Goal: Information Seeking & Learning: Learn about a topic

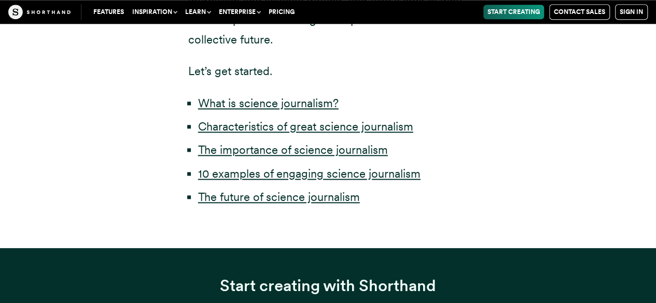
scroll to position [565, 0]
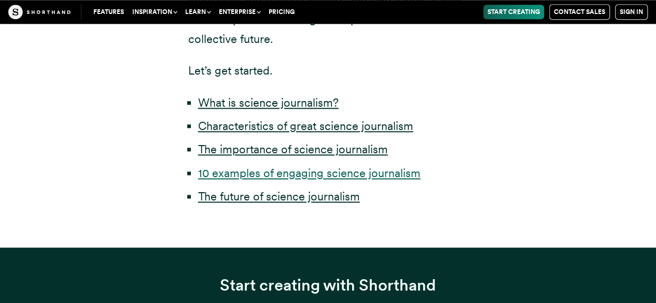
click at [294, 177] on link "10 examples of engaging science journalism" at bounding box center [309, 173] width 223 height 13
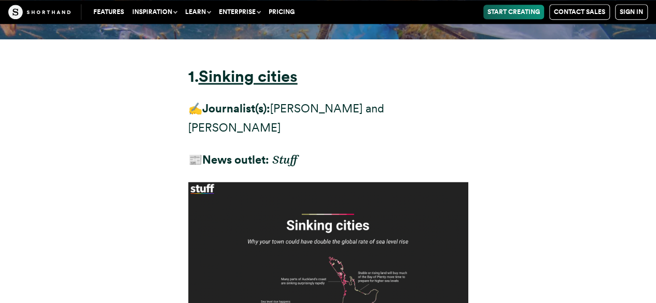
scroll to position [4629, 0]
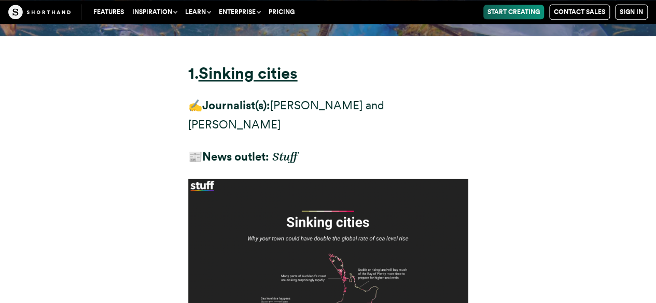
click at [162, 14] on button "Inspiration" at bounding box center [154, 12] width 53 height 15
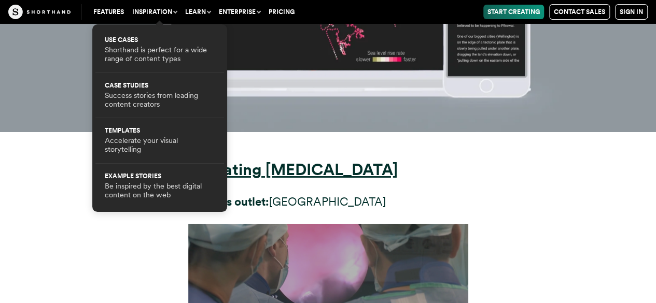
scroll to position [5828, 0]
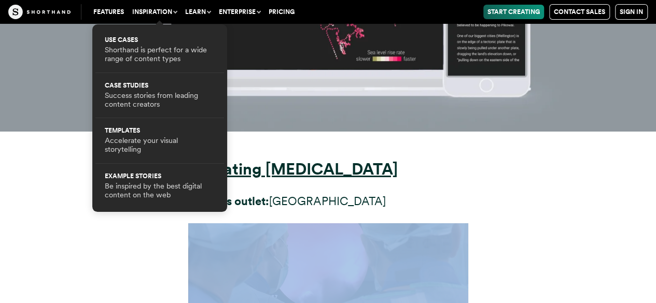
click at [174, 11] on button "Inspiration" at bounding box center [154, 12] width 53 height 15
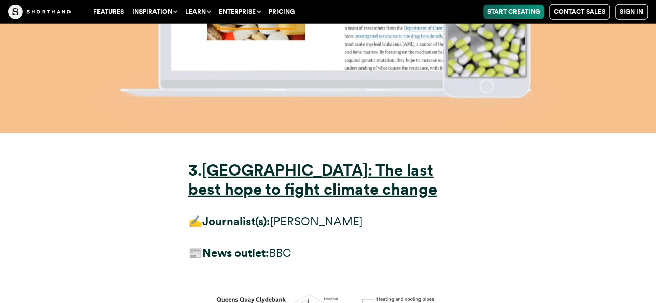
scroll to position [7266, 0]
